Goal: Book appointment/travel/reservation

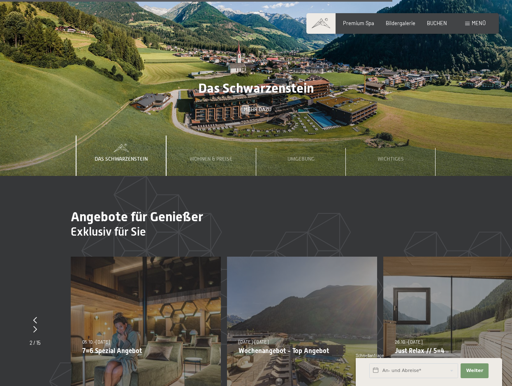
scroll to position [2799, 0]
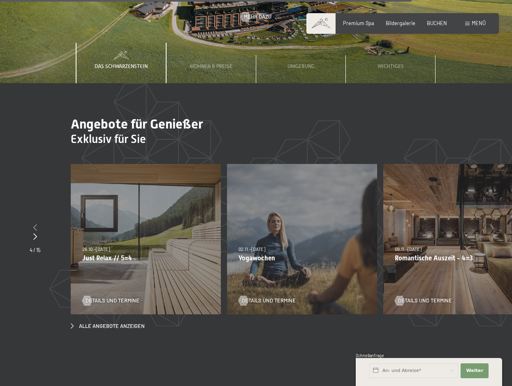
click at [35, 224] on icon at bounding box center [35, 227] width 4 height 7
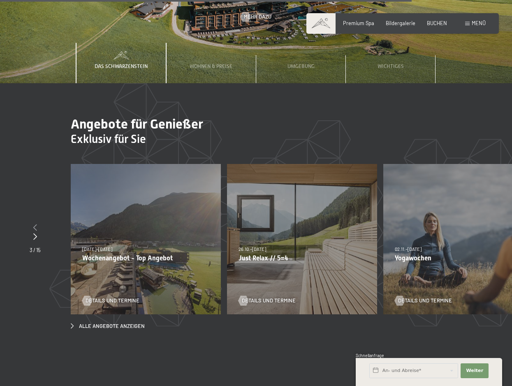
click at [34, 223] on div at bounding box center [35, 227] width 11 height 9
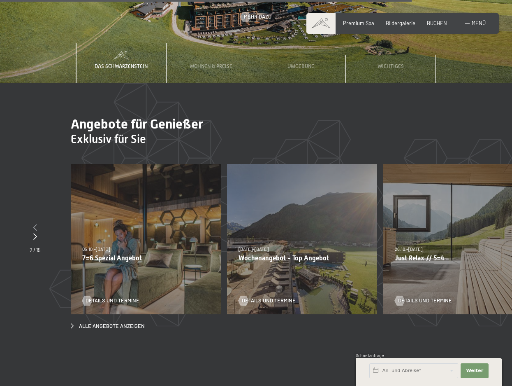
click at [34, 223] on div at bounding box center [35, 227] width 11 height 9
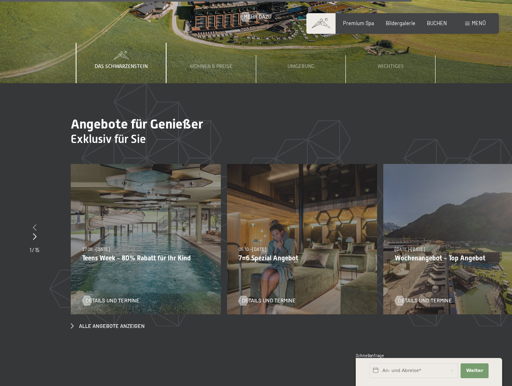
click at [34, 223] on div at bounding box center [35, 227] width 10 height 9
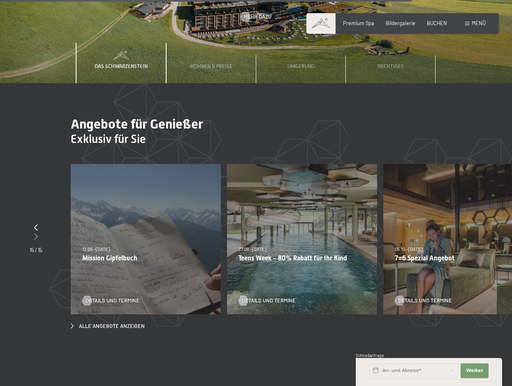
click at [36, 233] on icon at bounding box center [36, 236] width 4 height 7
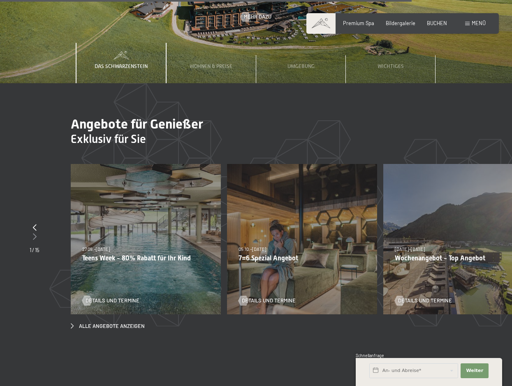
click at [37, 232] on div at bounding box center [35, 236] width 10 height 9
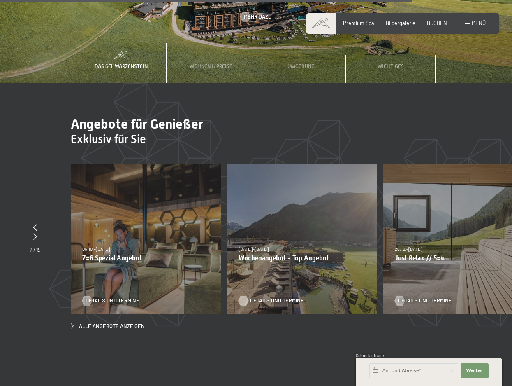
click at [262, 297] on span "Details und Termine" at bounding box center [277, 300] width 54 height 7
